Goal: Find contact information: Find contact information

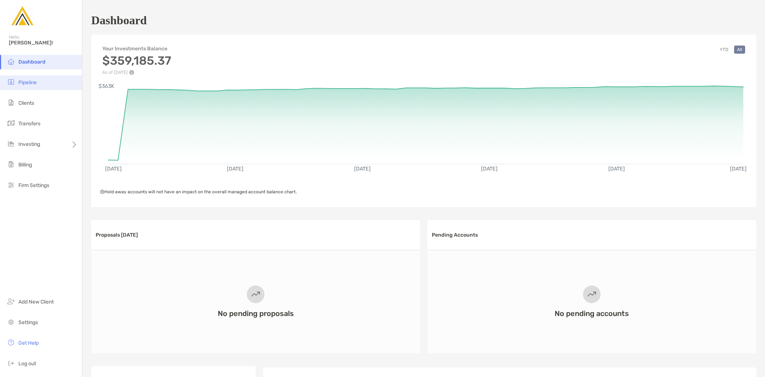
click at [37, 81] on span "Pipeline" at bounding box center [27, 82] width 18 height 6
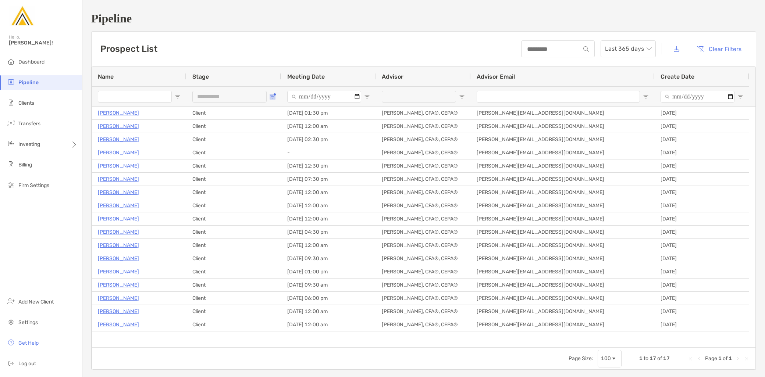
click at [272, 95] on span "Open Filter Menu" at bounding box center [272, 97] width 6 height 6
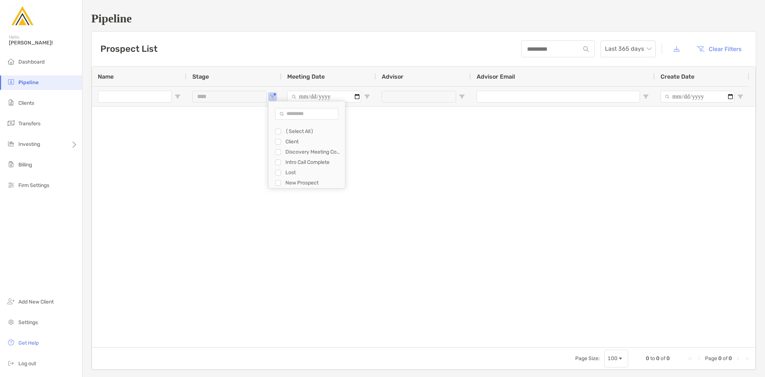
type input "**********"
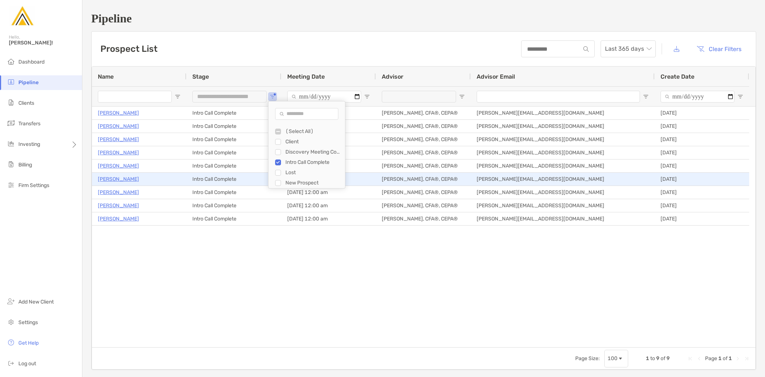
click at [118, 178] on p "[PERSON_NAME]" at bounding box center [118, 179] width 41 height 9
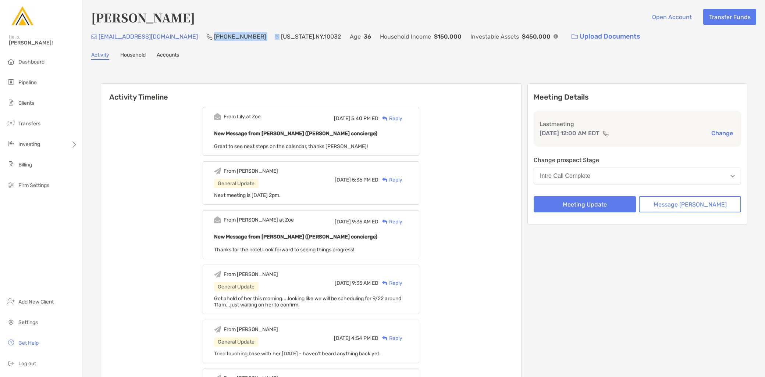
drag, startPoint x: 192, startPoint y: 37, endPoint x: 243, endPoint y: 35, distance: 51.1
click at [243, 35] on div "[EMAIL_ADDRESS][DOMAIN_NAME] [PHONE_NUMBER] [US_STATE][GEOGRAPHIC_DATA] Age [DE…" at bounding box center [423, 37] width 665 height 16
copy p "[PHONE_NUMBER]"
